Goal: Task Accomplishment & Management: Manage account settings

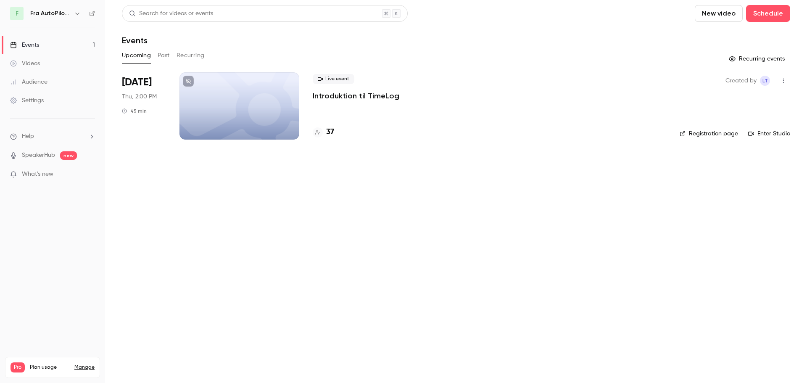
click at [376, 95] on p "Introduktion til TimeLog" at bounding box center [356, 96] width 87 height 10
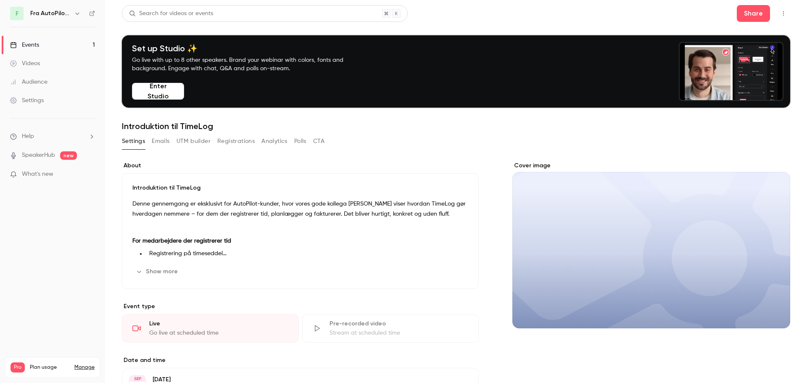
click at [159, 141] on button "Emails" at bounding box center [161, 141] width 18 height 13
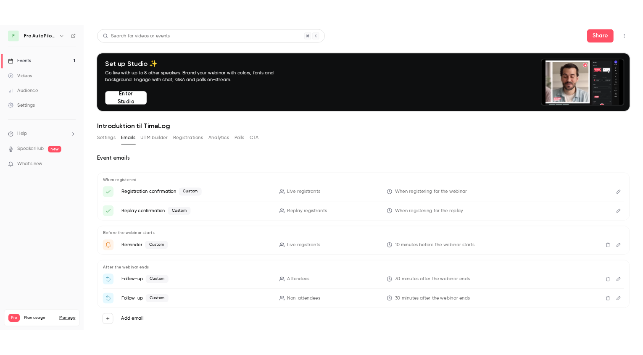
scroll to position [21, 0]
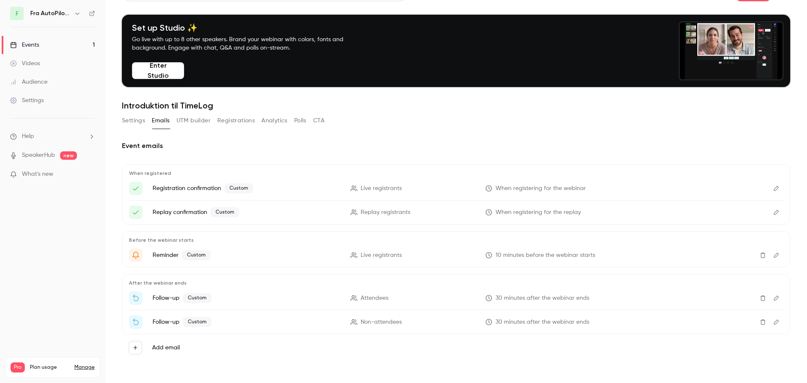
click at [774, 298] on button "Edit" at bounding box center [776, 297] width 13 height 13
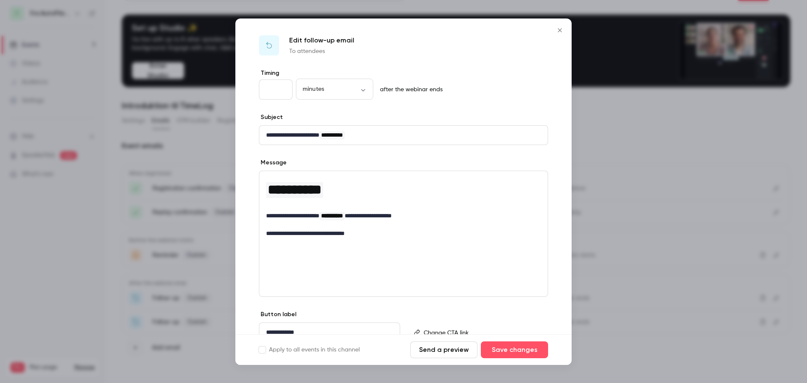
click at [558, 29] on icon "Close" at bounding box center [560, 30] width 4 height 4
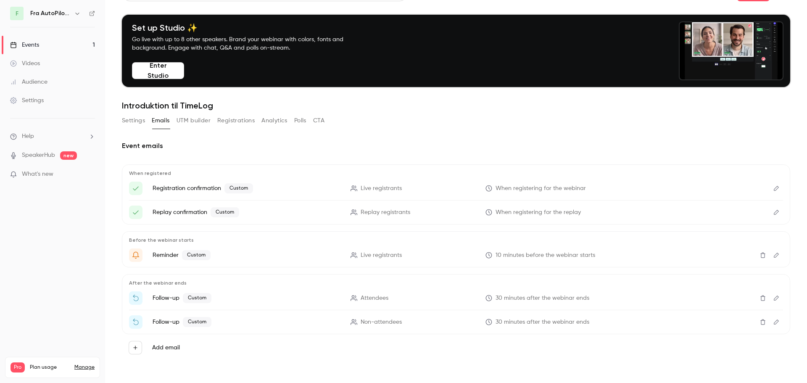
click at [773, 319] on icon "Edit" at bounding box center [776, 322] width 7 height 6
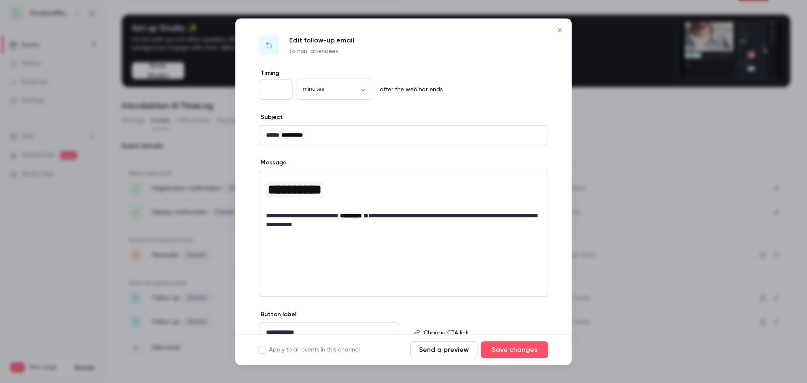
click at [560, 30] on icon "Close" at bounding box center [560, 30] width 4 height 4
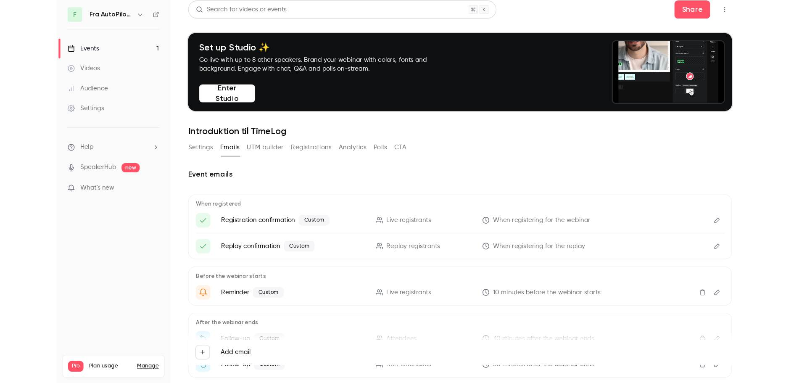
scroll to position [5, 0]
